Goal: Obtain resource: Download file/media

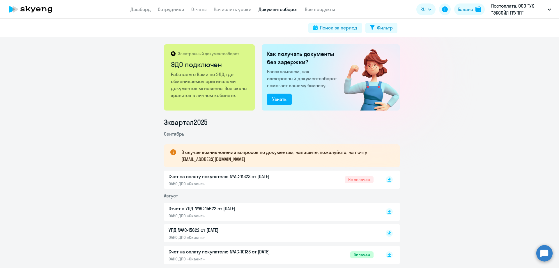
click at [189, 178] on p "Счет на оплату покупателю №AC-11323 от [DATE]" at bounding box center [230, 176] width 122 height 7
click at [540, 252] on circle at bounding box center [545, 253] width 16 height 16
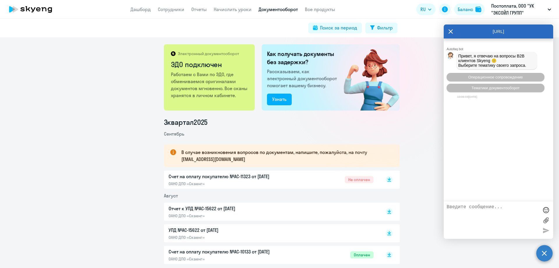
drag, startPoint x: 465, startPoint y: 55, endPoint x: 532, endPoint y: 69, distance: 68.1
click at [532, 69] on div "Привет, я отвечаю на вопросы B2B клиентов Skyeng 🙂 Выберите тематику своего зап…" at bounding box center [497, 60] width 80 height 17
click at [451, 30] on icon at bounding box center [451, 31] width 5 height 14
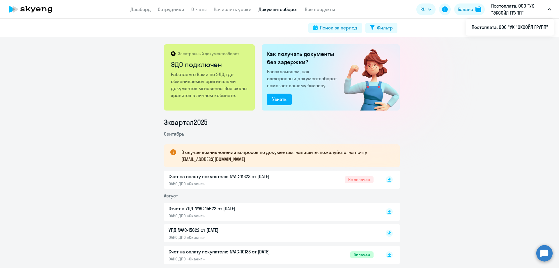
click at [499, 13] on p "Постоплата, ООО "УК "ЭКСОЙЛ ГРУПП"" at bounding box center [519, 9] width 54 height 14
click at [444, 11] on icon at bounding box center [445, 9] width 6 height 6
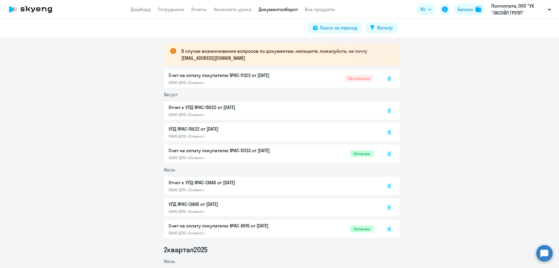
scroll to position [117, 0]
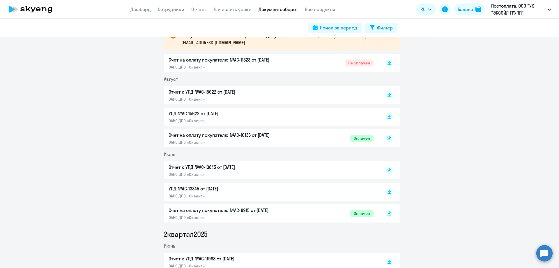
click at [217, 91] on p "Отчет к УПД №AC-15622 от [DATE]" at bounding box center [230, 91] width 122 height 7
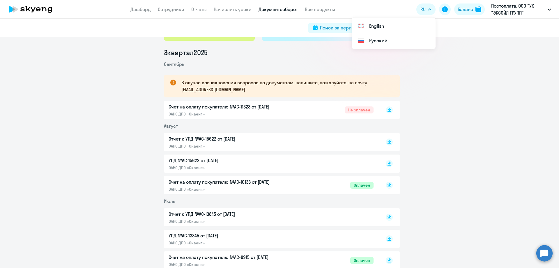
scroll to position [0, 0]
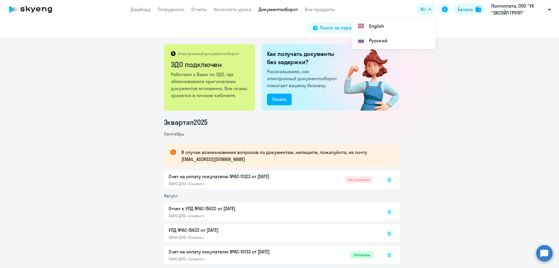
click at [465, 111] on div "Электронный документооборот ЭДО подключен Работаем с Вами по ЭДО, где обменивае…" at bounding box center [279, 152] width 559 height 230
